Goal: Information Seeking & Learning: Learn about a topic

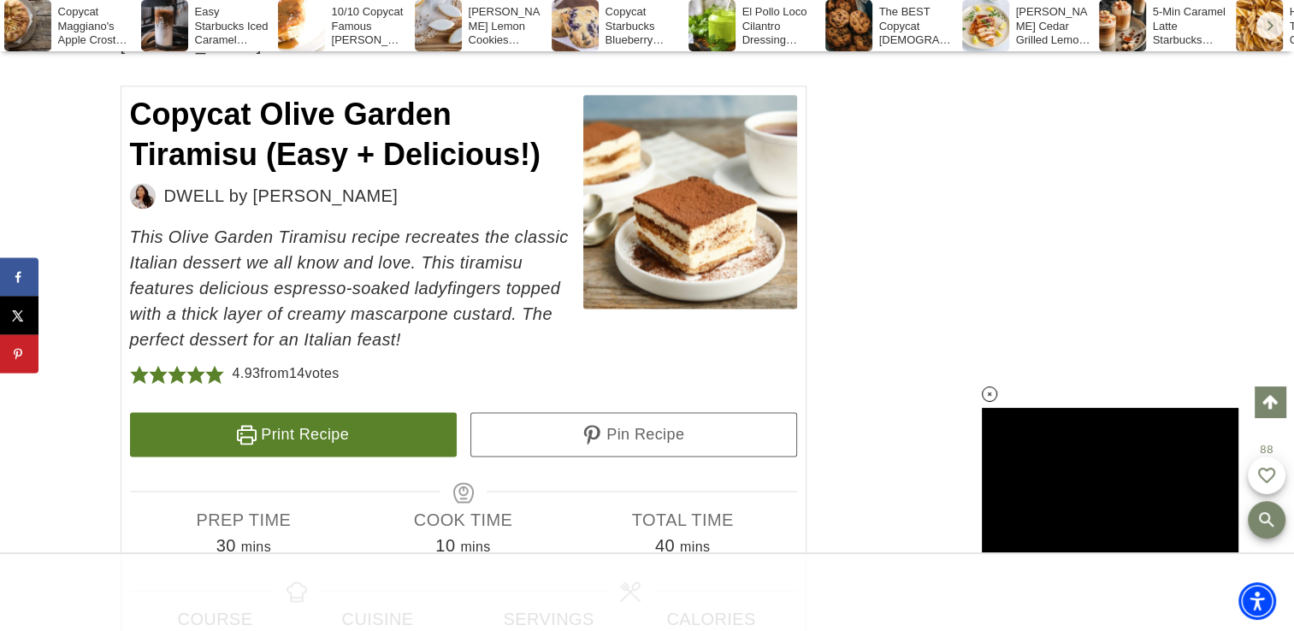
scroll to position [8804, 0]
